Goal: Book appointment/travel/reservation

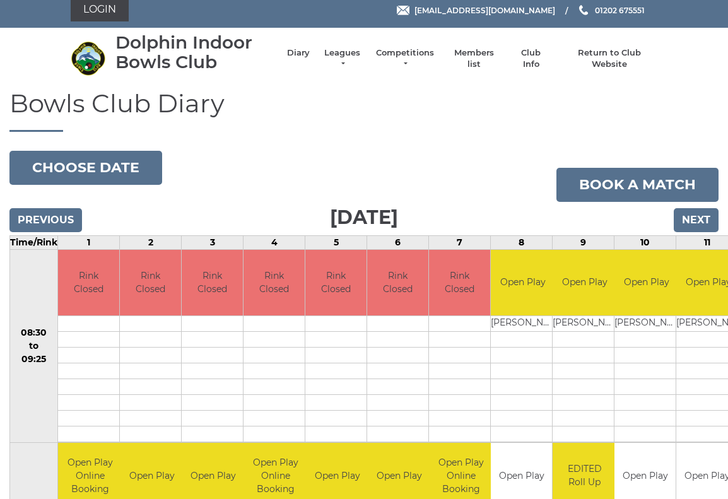
scroll to position [8, 0]
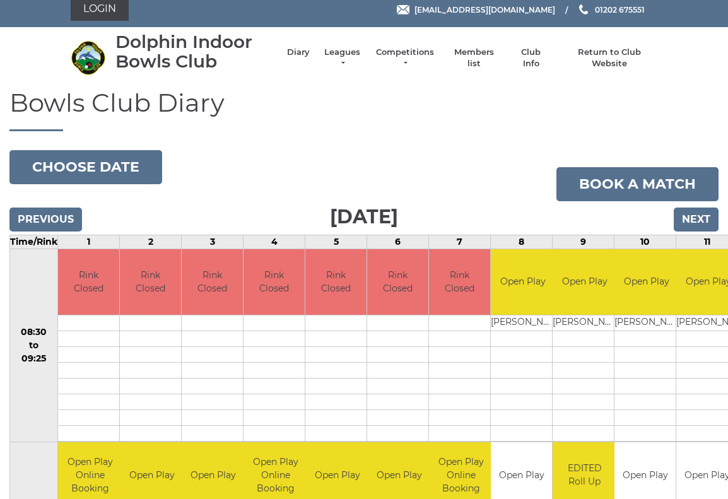
click at [351, 59] on link "Leagues" at bounding box center [343, 58] width 40 height 23
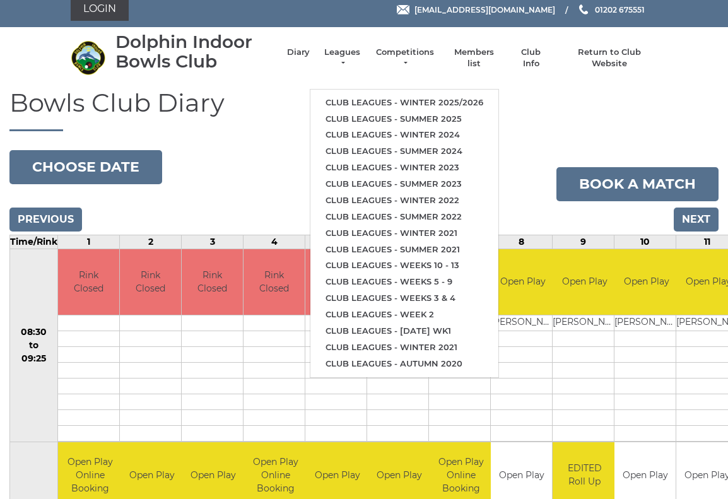
click at [403, 117] on link "Club leagues - Summer 2025" at bounding box center [405, 119] width 188 height 16
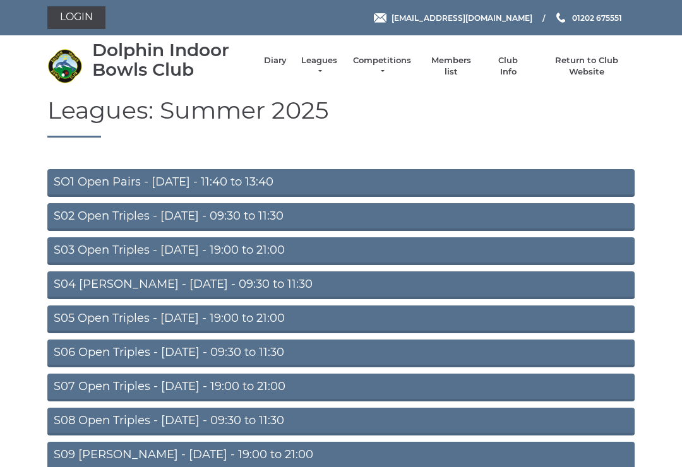
scroll to position [43, 0]
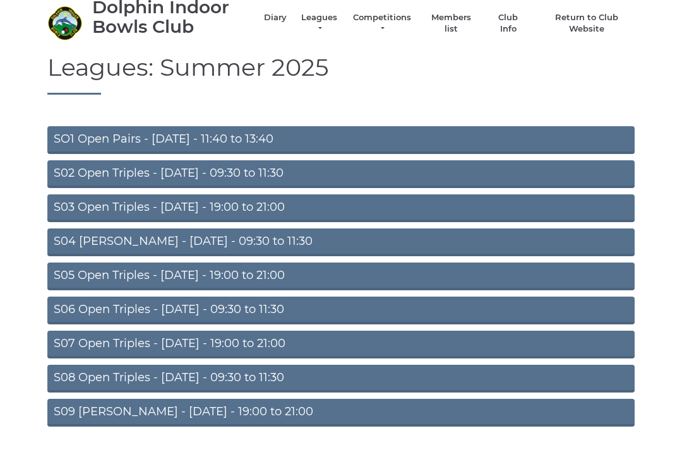
click at [173, 138] on link "SO1 Open Pairs - [DATE] - 11:40 to 13:40" at bounding box center [340, 140] width 587 height 28
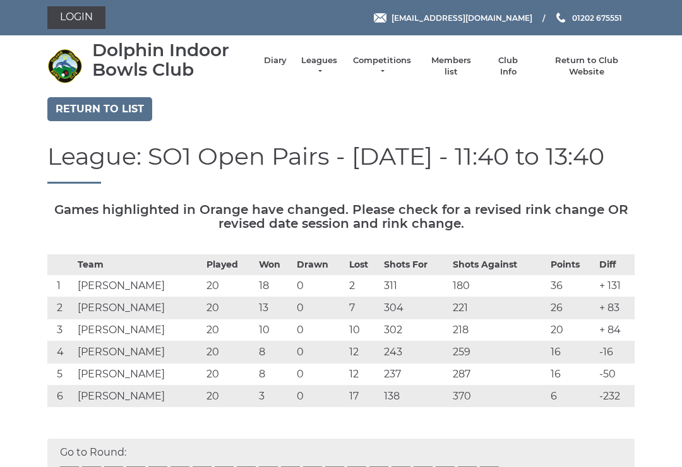
click at [92, 108] on link "Return to list" at bounding box center [99, 109] width 105 height 24
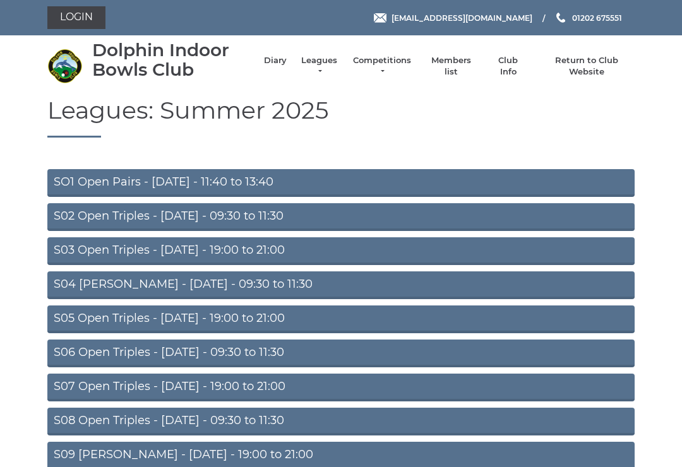
click at [274, 74] on li "Diary" at bounding box center [268, 66] width 35 height 35
click at [281, 66] on link "Diary" at bounding box center [275, 60] width 23 height 11
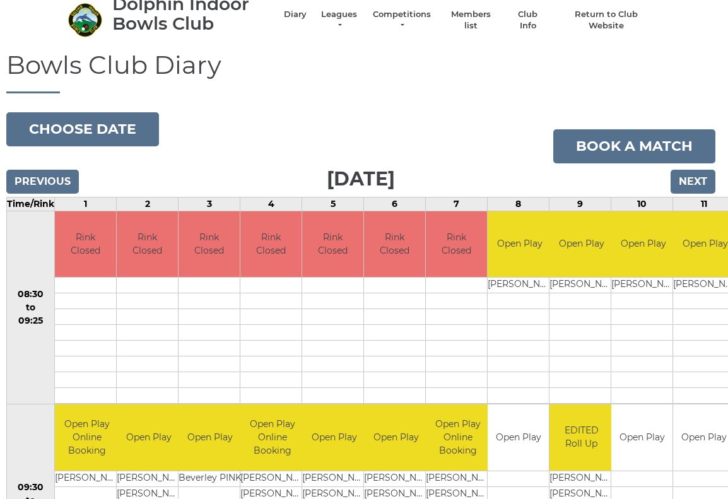
scroll to position [4, 5]
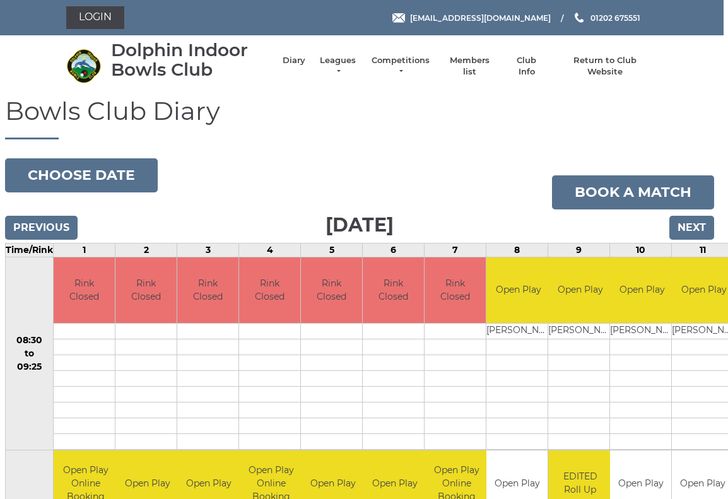
click at [110, 179] on button "Choose date" at bounding box center [81, 175] width 153 height 34
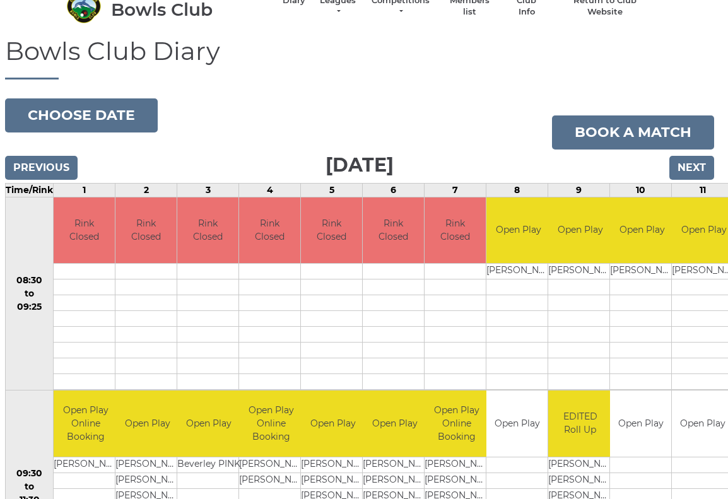
scroll to position [58, 4]
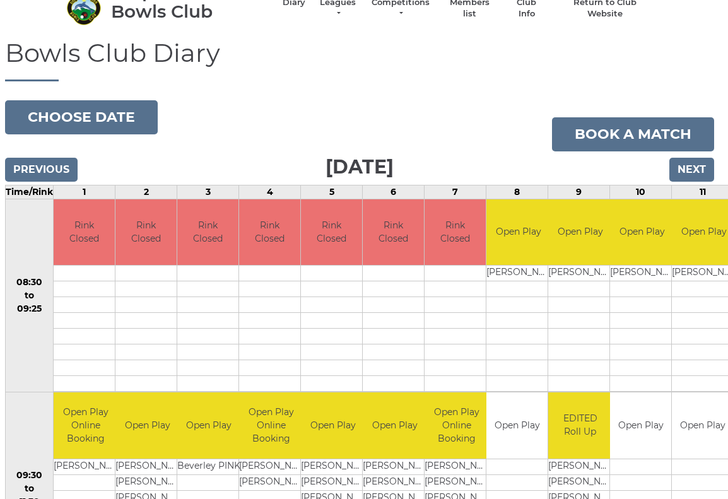
click at [88, 121] on button "Choose date" at bounding box center [81, 117] width 153 height 34
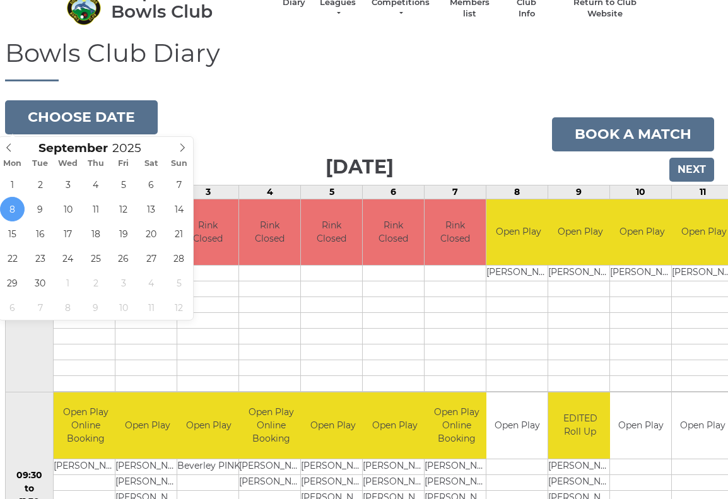
type input "[DATE]"
